Goal: Information Seeking & Learning: Learn about a topic

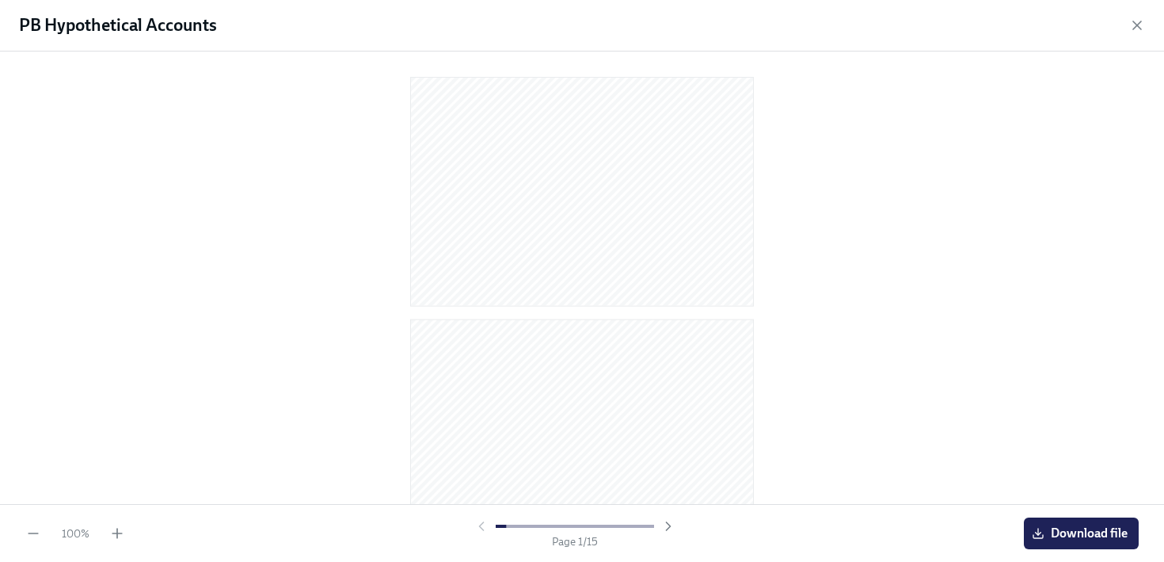
scroll to position [423, 0]
click at [661, 531] on icon "button" at bounding box center [669, 526] width 16 height 16
click at [662, 531] on icon "button" at bounding box center [669, 526] width 16 height 16
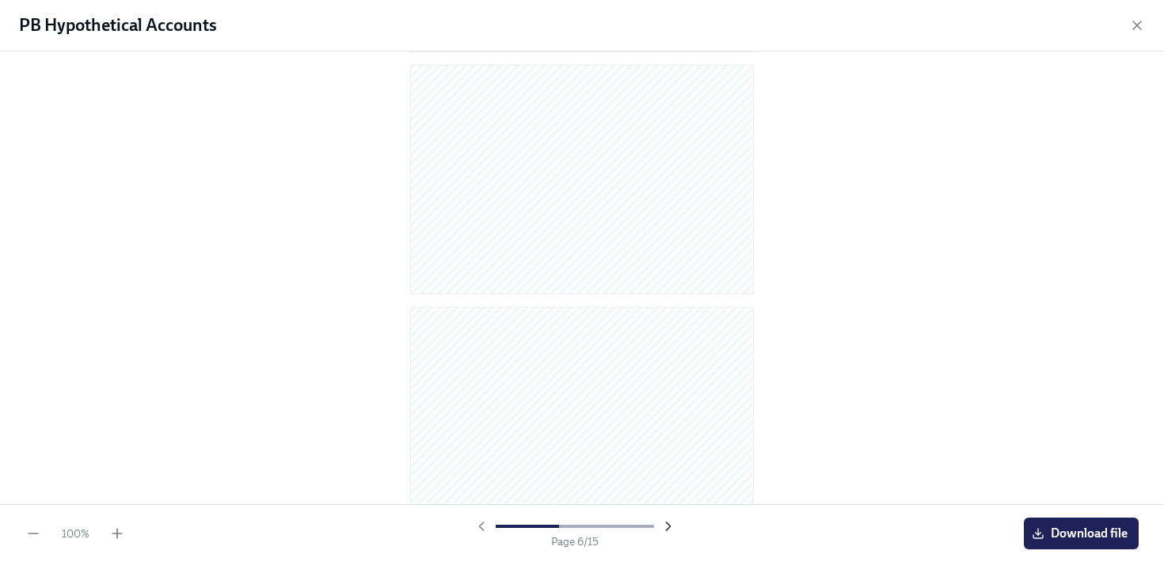
click at [662, 531] on icon "button" at bounding box center [669, 526] width 16 height 16
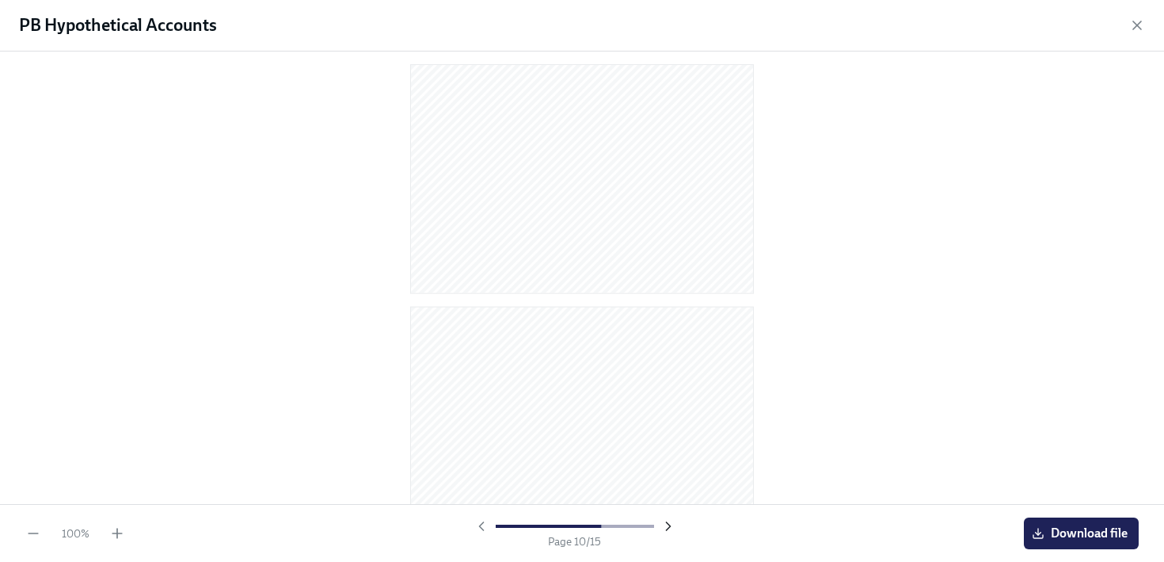
click at [662, 531] on icon "button" at bounding box center [669, 526] width 16 height 16
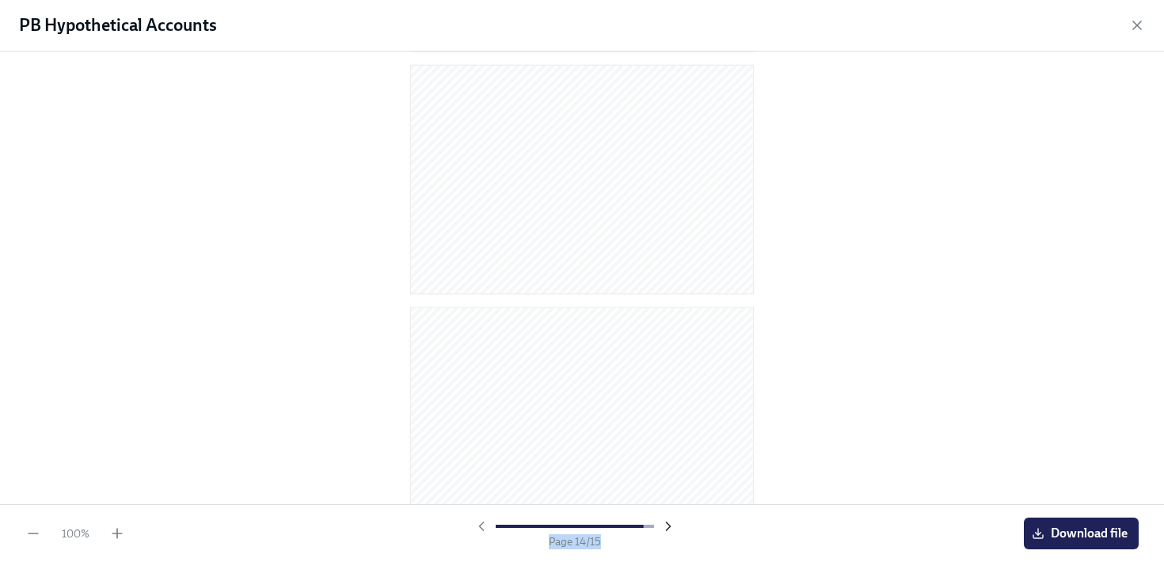
click at [662, 531] on div at bounding box center [575, 526] width 203 height 16
click at [828, 382] on div at bounding box center [582, 277] width 1164 height 452
click at [1136, 23] on icon "button" at bounding box center [1137, 25] width 8 height 8
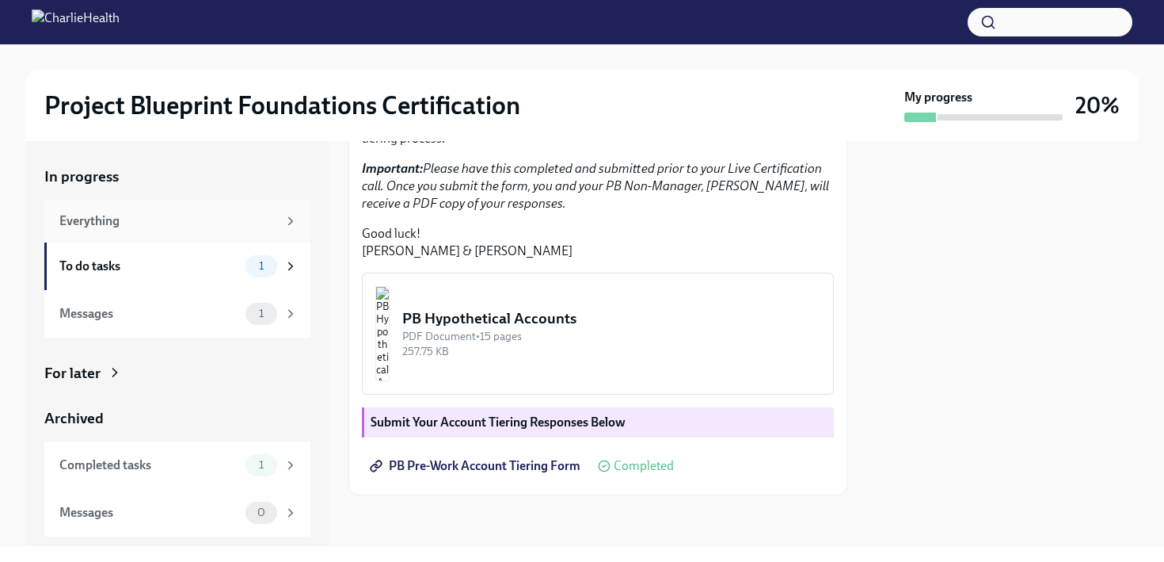
click at [211, 223] on div "Everything" at bounding box center [168, 220] width 218 height 17
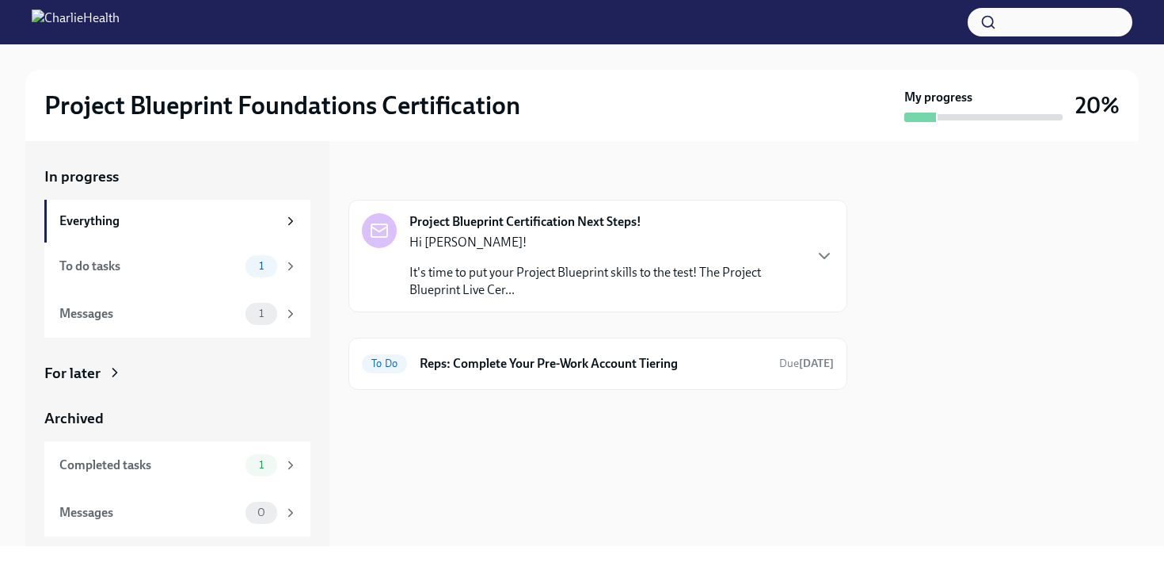
click at [491, 280] on p "It's time to put your Project Blueprint skills to the test! The Project Bluepri…" at bounding box center [605, 281] width 393 height 35
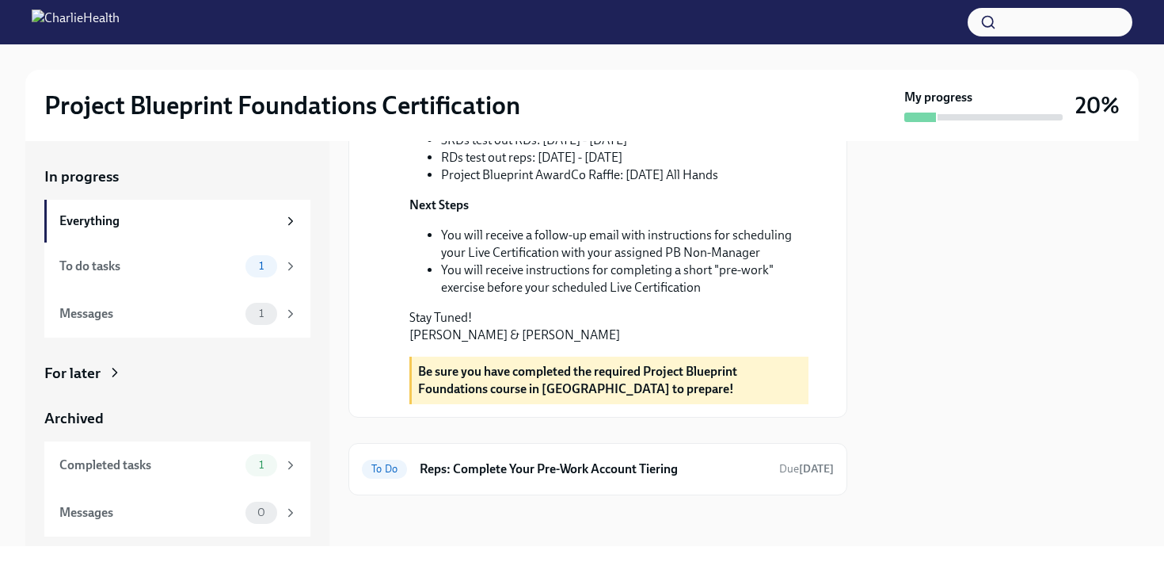
scroll to position [585, 0]
click at [538, 477] on h6 "Reps: Complete Your Pre-Work Account Tiering" at bounding box center [593, 468] width 347 height 17
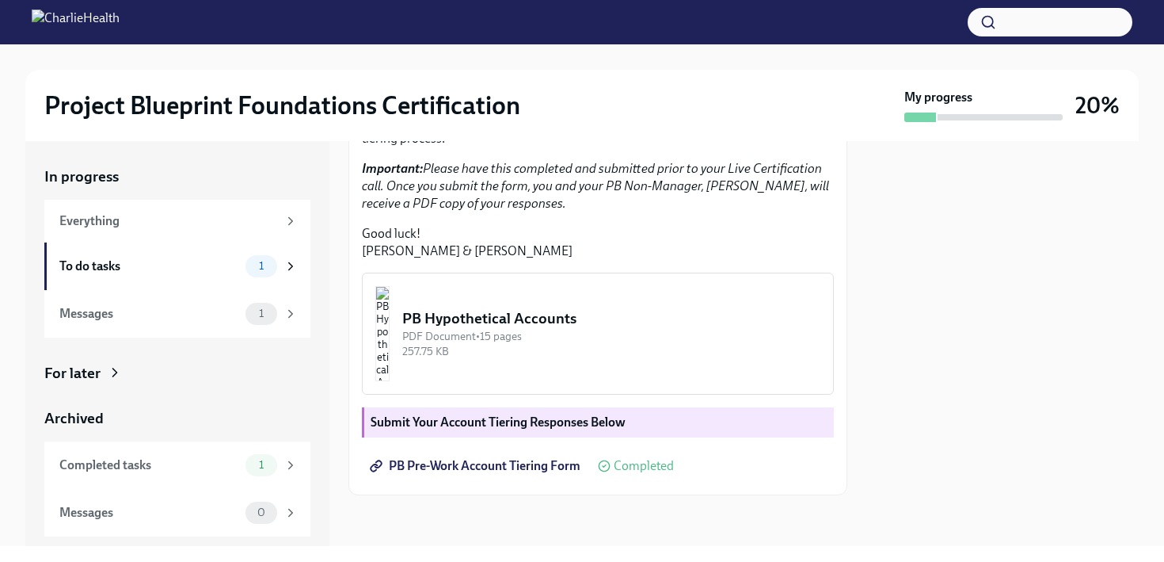
scroll to position [423, 0]
